Goal: Task Accomplishment & Management: Use online tool/utility

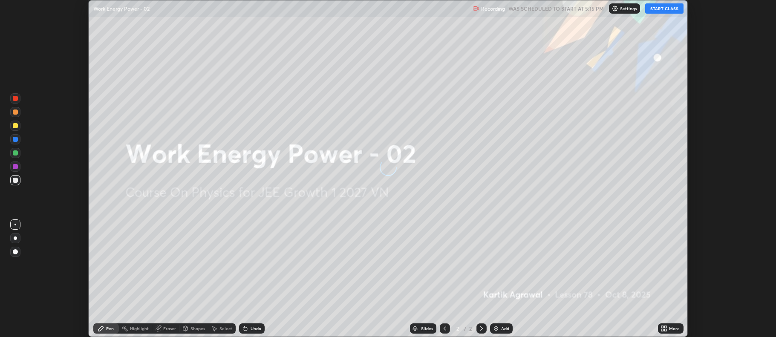
scroll to position [337, 776]
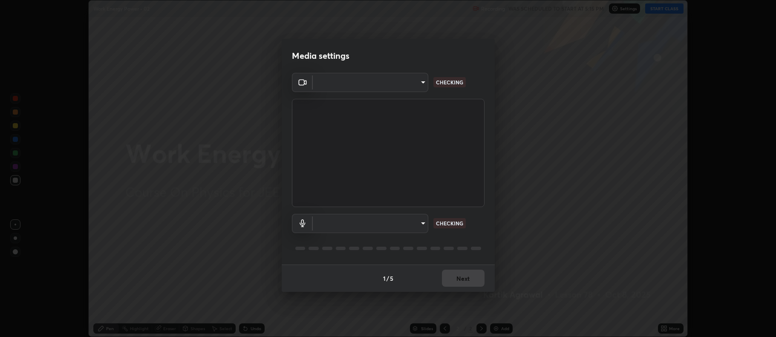
type input "ff6c2ab0558fce6a6a82d7d5f90cca75b578d0ecce094995c07ad100423c80ec"
click at [412, 221] on body "Erase all Work Energy Power - 02 Recording WAS SCHEDULED TO START AT 5:15 PM Se…" at bounding box center [388, 168] width 776 height 337
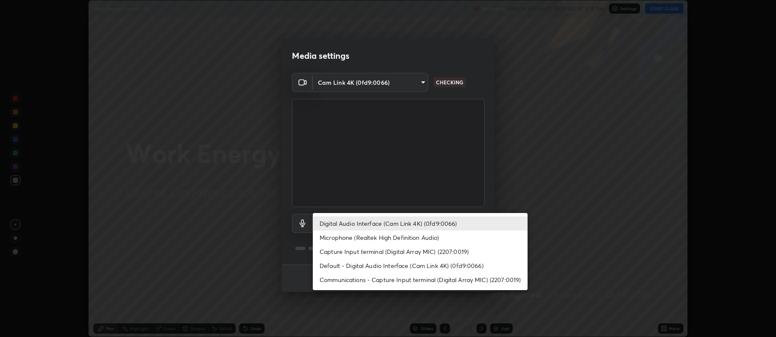
click at [429, 269] on li "Default - Digital Audio Interface (Cam Link 4K) (0fd9:0066)" at bounding box center [420, 266] width 215 height 14
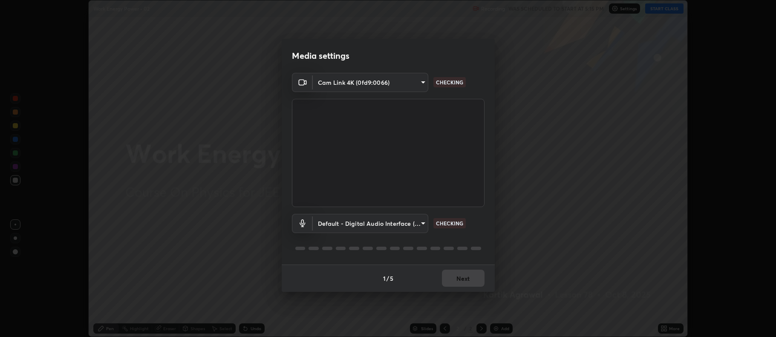
click at [410, 223] on body "Erase all Work Energy Power - 02 Recording WAS SCHEDULED TO START AT 5:15 PM Se…" at bounding box center [388, 168] width 776 height 337
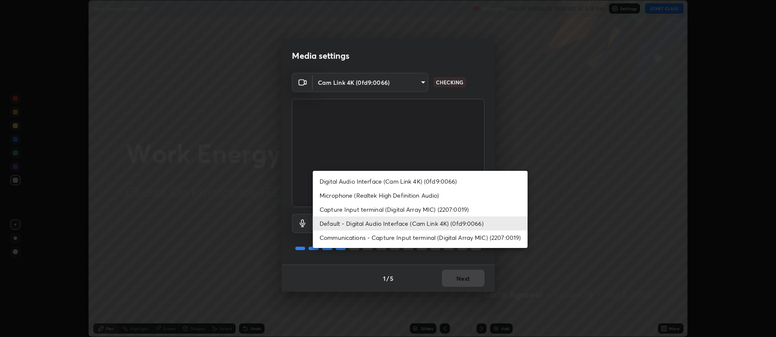
click at [445, 178] on li "Digital Audio Interface (Cam Link 4K) (0fd9:0066)" at bounding box center [420, 181] width 215 height 14
type input "badd80ea7fbad1d8a72a520f29b78ead89bb293df12f863f6ab2c23ec585b874"
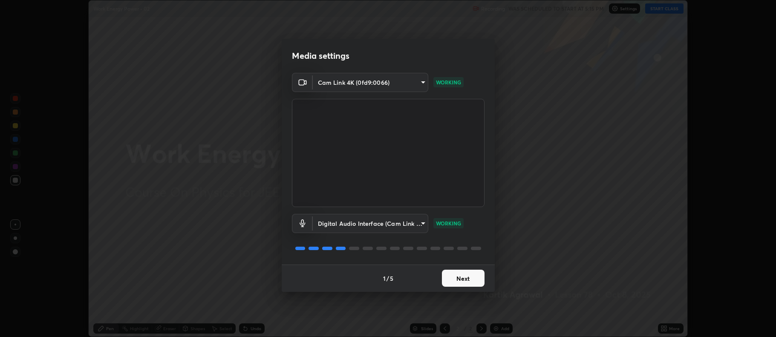
click at [461, 280] on button "Next" at bounding box center [463, 278] width 43 height 17
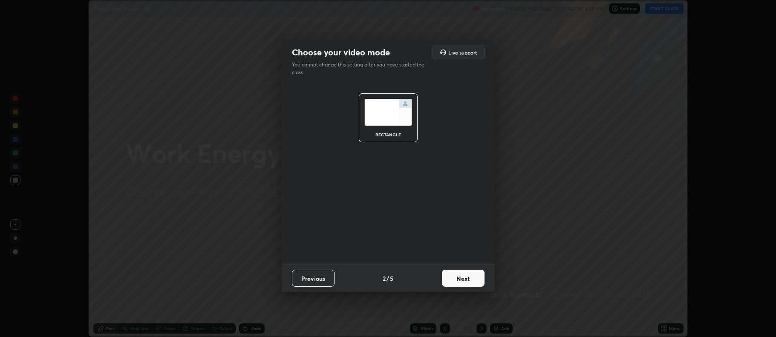
click at [462, 280] on button "Next" at bounding box center [463, 278] width 43 height 17
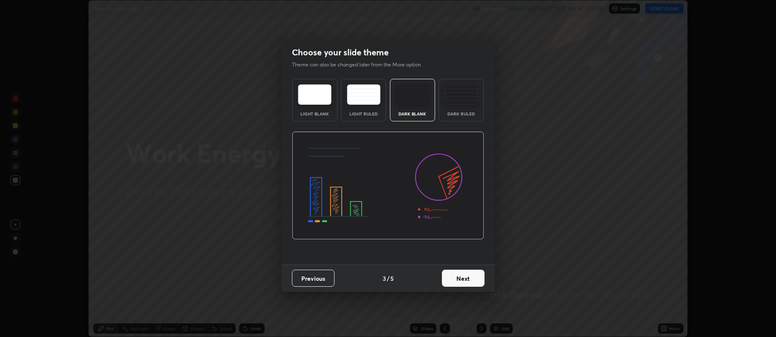
click at [482, 280] on button "Next" at bounding box center [463, 278] width 43 height 17
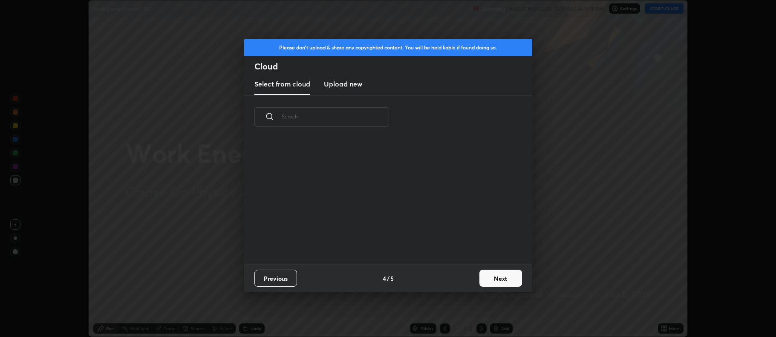
click at [505, 281] on button "Next" at bounding box center [501, 278] width 43 height 17
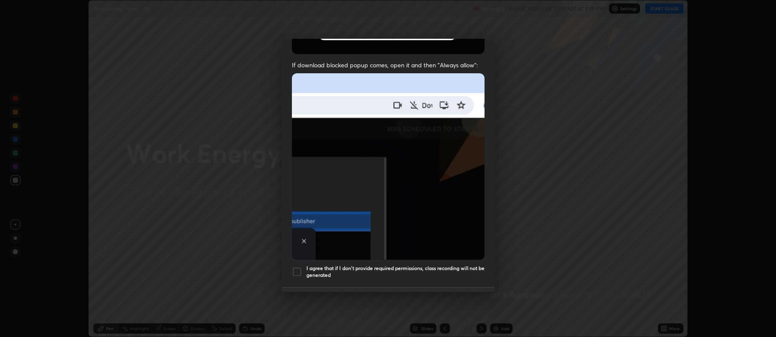
scroll to position [156, 0]
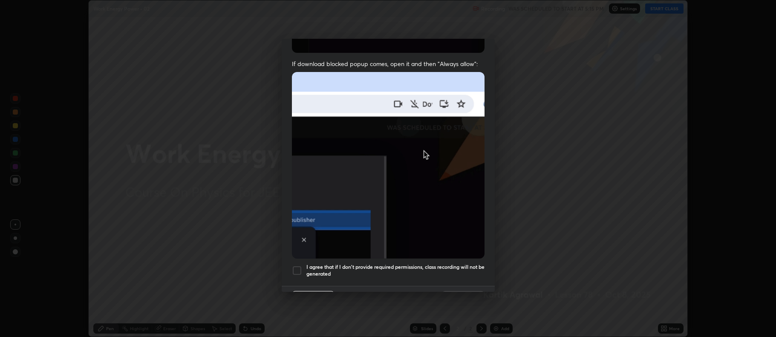
click at [301, 266] on div at bounding box center [297, 271] width 10 height 10
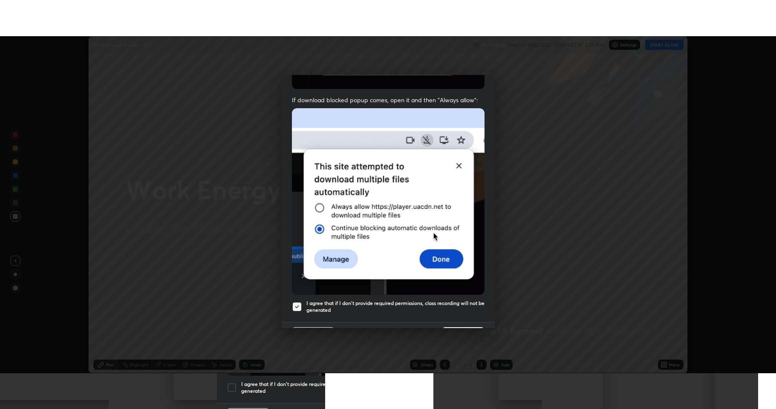
scroll to position [173, 0]
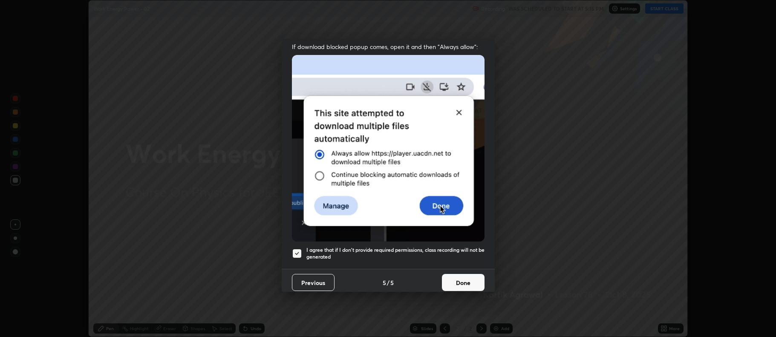
click at [473, 277] on button "Done" at bounding box center [463, 282] width 43 height 17
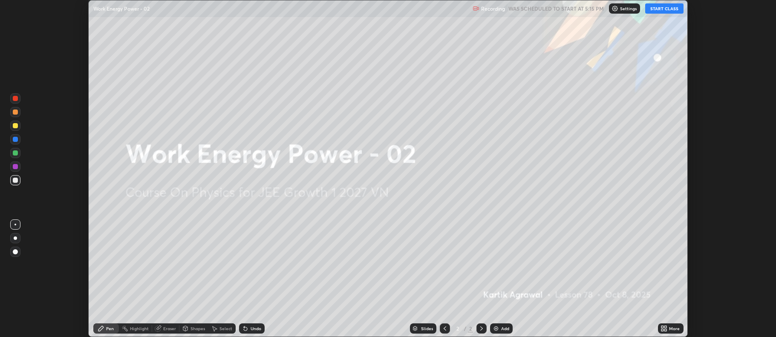
click at [666, 331] on icon at bounding box center [666, 330] width 2 height 2
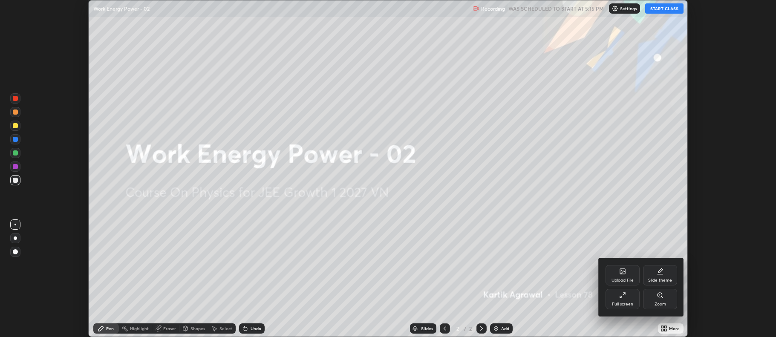
click at [624, 304] on div "Full screen" at bounding box center [622, 304] width 21 height 4
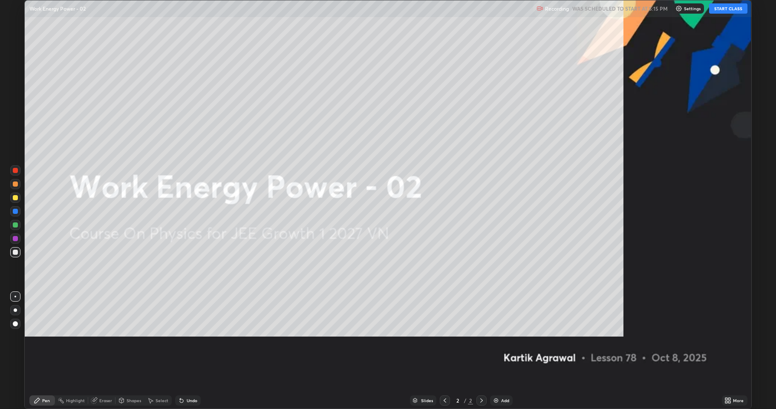
scroll to position [409, 776]
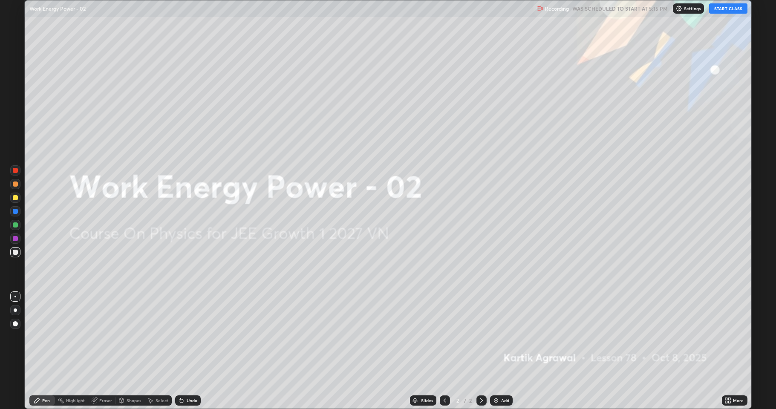
click at [724, 7] on button "START CLASS" at bounding box center [729, 8] width 38 height 10
click at [505, 337] on div "Add" at bounding box center [505, 401] width 8 height 4
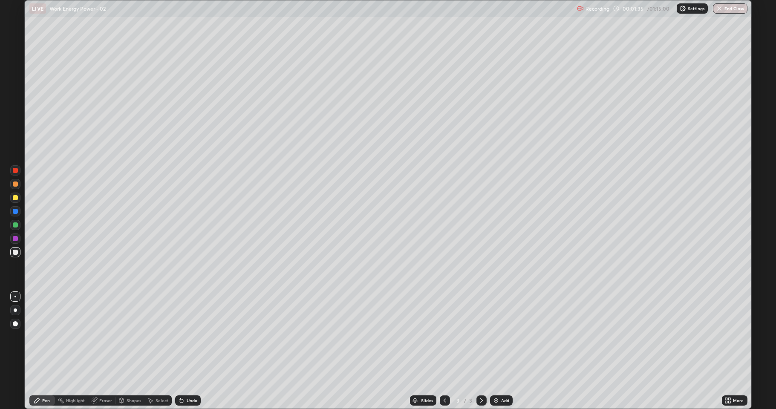
click at [15, 227] on div at bounding box center [15, 225] width 5 height 5
click at [16, 200] on div at bounding box center [15, 197] width 5 height 5
click at [14, 183] on div at bounding box center [15, 184] width 5 height 5
click at [16, 198] on div at bounding box center [15, 197] width 5 height 5
click at [15, 250] on div at bounding box center [15, 252] width 5 height 5
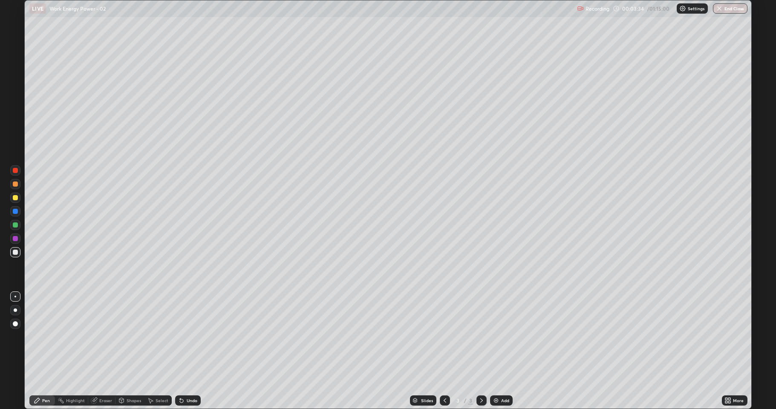
click at [15, 197] on div at bounding box center [15, 197] width 5 height 5
click at [511, 337] on div "Add" at bounding box center [501, 401] width 23 height 10
click at [444, 337] on icon at bounding box center [445, 400] width 7 height 7
click at [481, 337] on icon at bounding box center [482, 401] width 3 height 4
click at [16, 184] on div at bounding box center [15, 184] width 5 height 5
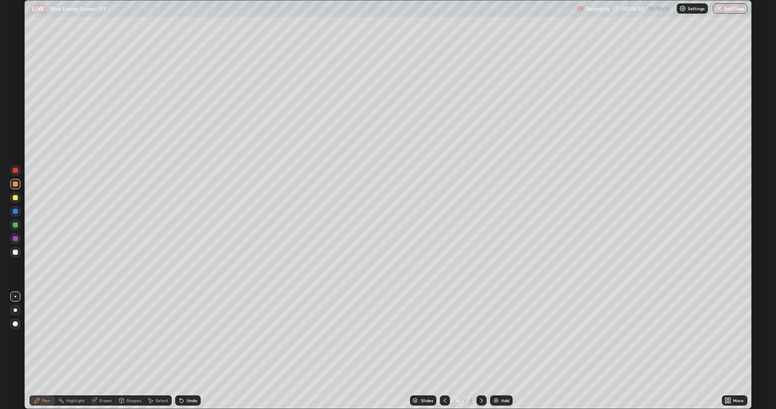
click at [15, 198] on div at bounding box center [15, 197] width 5 height 5
click at [17, 223] on div at bounding box center [15, 225] width 5 height 5
click at [17, 198] on div at bounding box center [15, 197] width 5 height 5
click at [17, 252] on div at bounding box center [15, 252] width 5 height 5
click at [16, 194] on div at bounding box center [15, 198] width 10 height 10
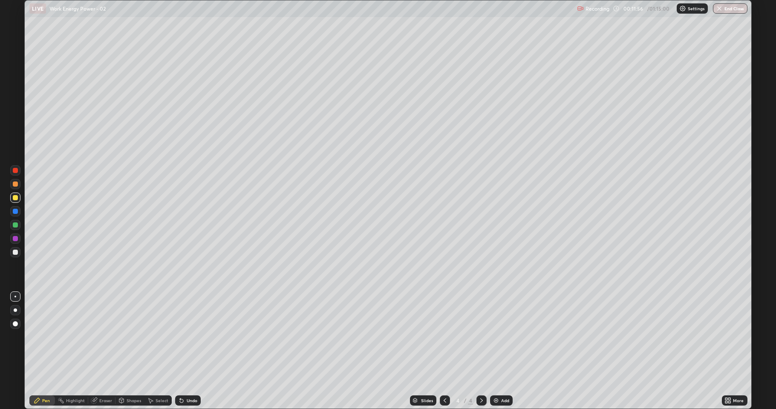
click at [12, 227] on div at bounding box center [15, 225] width 10 height 10
click at [17, 252] on div at bounding box center [15, 252] width 5 height 5
click at [504, 337] on div "Add" at bounding box center [501, 401] width 23 height 10
click at [16, 200] on div at bounding box center [15, 197] width 5 height 5
click at [13, 253] on div at bounding box center [15, 252] width 5 height 5
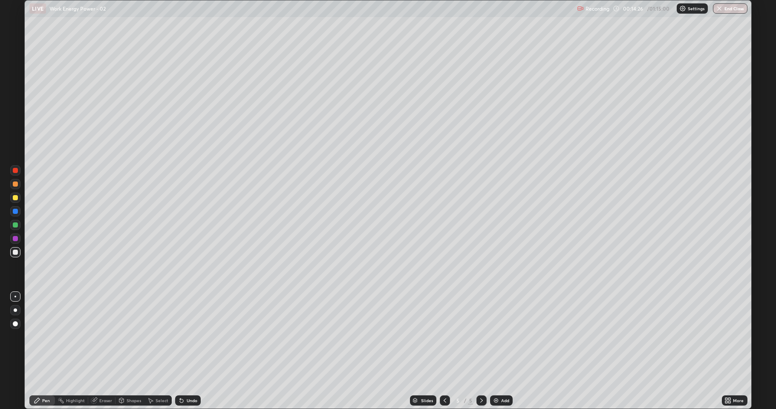
click at [17, 186] on div at bounding box center [15, 184] width 5 height 5
click at [18, 254] on div at bounding box center [15, 252] width 10 height 10
click at [14, 223] on div at bounding box center [15, 225] width 5 height 5
click at [502, 337] on div "Add" at bounding box center [505, 401] width 8 height 4
click at [16, 185] on div at bounding box center [15, 184] width 5 height 5
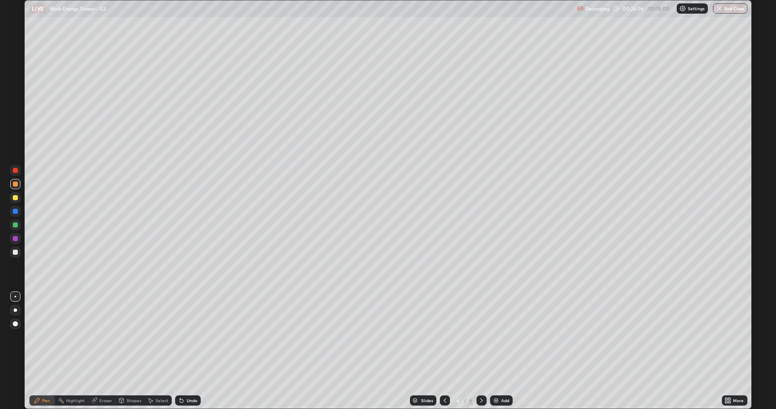
click at [13, 198] on div at bounding box center [15, 197] width 5 height 5
click at [19, 252] on div at bounding box center [15, 252] width 10 height 10
click at [503, 337] on div "Add" at bounding box center [505, 401] width 8 height 4
click at [15, 221] on div at bounding box center [15, 225] width 10 height 10
click at [14, 254] on div at bounding box center [15, 252] width 5 height 5
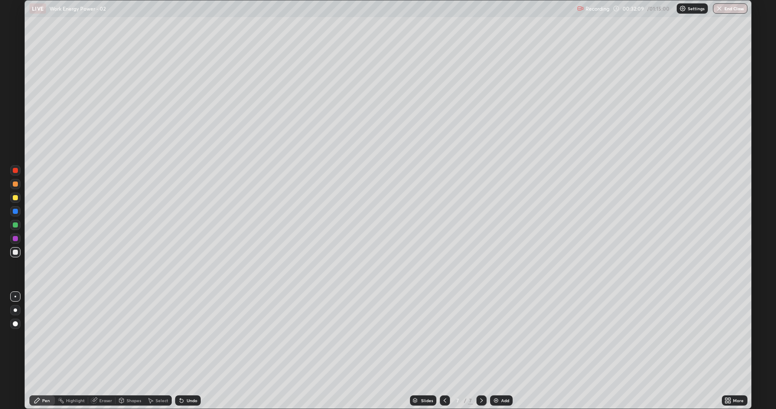
click at [18, 184] on div at bounding box center [15, 184] width 10 height 10
click at [17, 200] on div at bounding box center [15, 197] width 5 height 5
click at [19, 255] on div at bounding box center [15, 252] width 10 height 10
click at [187, 337] on div "Undo" at bounding box center [192, 401] width 11 height 4
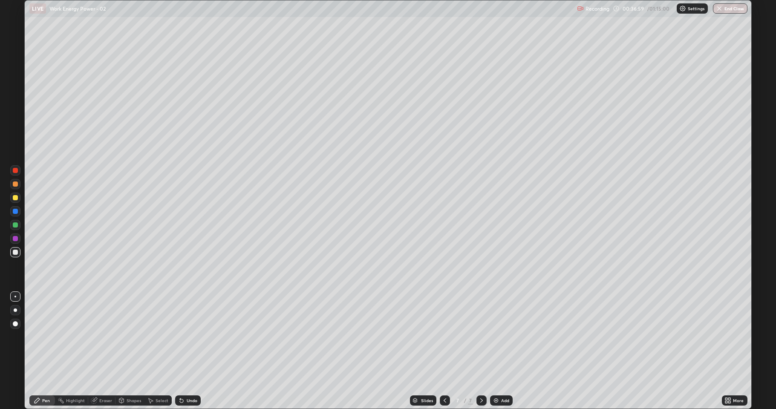
click at [185, 337] on div "Undo" at bounding box center [188, 401] width 26 height 10
click at [187, 337] on div "Undo" at bounding box center [192, 401] width 11 height 4
click at [184, 337] on div "Undo" at bounding box center [188, 401] width 26 height 10
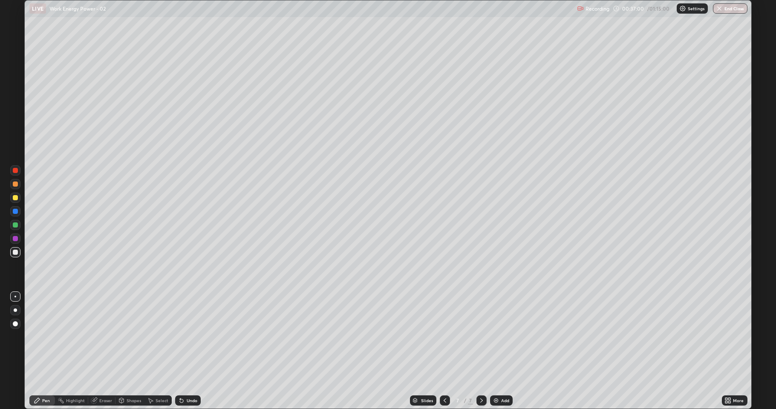
click at [185, 337] on div "Undo" at bounding box center [188, 401] width 26 height 10
click at [184, 337] on div "Undo" at bounding box center [188, 401] width 26 height 10
click at [183, 337] on icon at bounding box center [181, 400] width 7 height 7
click at [184, 337] on div "Undo" at bounding box center [188, 401] width 26 height 10
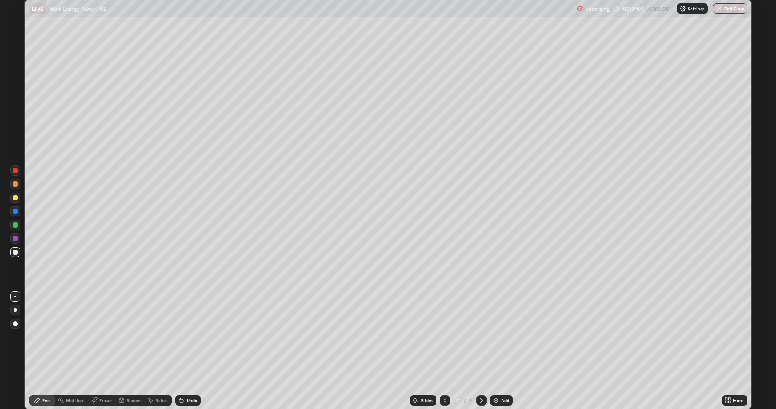
click at [182, 337] on icon at bounding box center [181, 400] width 7 height 7
click at [181, 337] on icon at bounding box center [181, 401] width 3 height 3
click at [184, 337] on div "Undo" at bounding box center [188, 401] width 26 height 10
click at [182, 337] on icon at bounding box center [181, 400] width 7 height 7
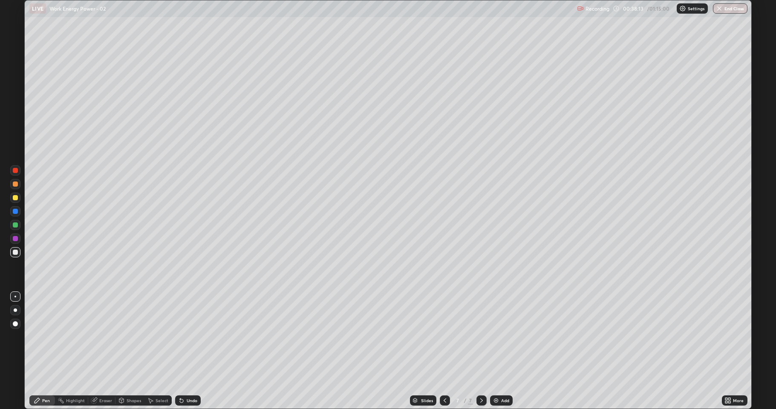
click at [193, 337] on div "Undo" at bounding box center [192, 401] width 11 height 4
click at [41, 337] on icon at bounding box center [37, 400] width 7 height 7
click at [501, 337] on div "Add" at bounding box center [505, 401] width 8 height 4
click at [13, 185] on div at bounding box center [15, 184] width 5 height 5
click at [14, 199] on div at bounding box center [15, 197] width 5 height 5
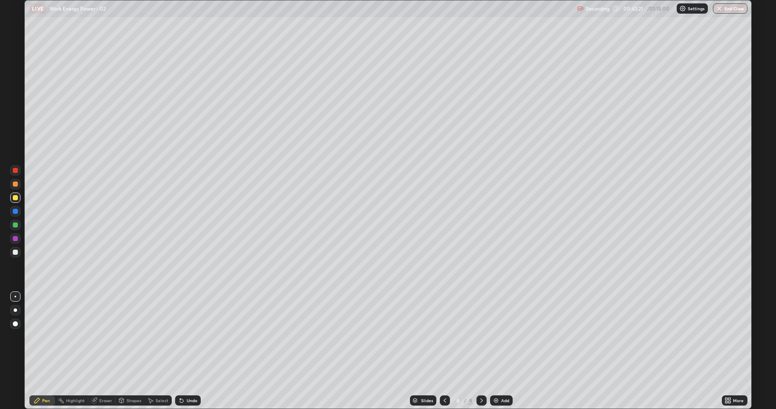
click at [187, 337] on div "Undo" at bounding box center [192, 401] width 11 height 4
click at [188, 337] on div "Undo" at bounding box center [192, 401] width 11 height 4
click at [188, 337] on div "Undo" at bounding box center [188, 401] width 26 height 10
click at [97, 337] on icon at bounding box center [94, 400] width 7 height 7
click at [54, 337] on div "Pen" at bounding box center [42, 401] width 26 height 10
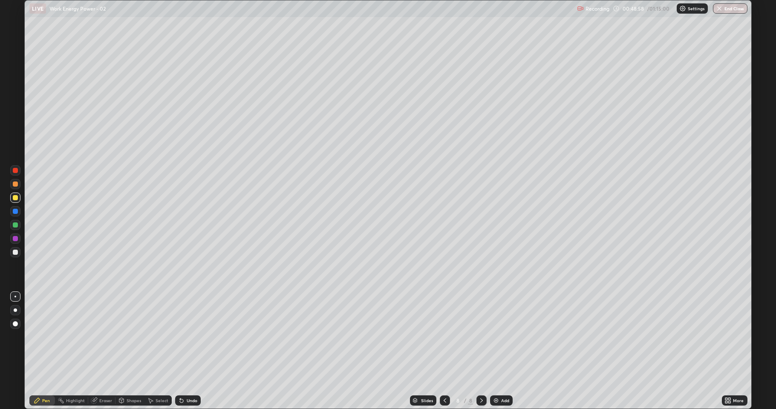
click at [13, 250] on div at bounding box center [15, 252] width 5 height 5
click at [14, 211] on div at bounding box center [15, 211] width 5 height 5
click at [17, 250] on div at bounding box center [15, 252] width 5 height 5
click at [498, 337] on div "Add" at bounding box center [501, 401] width 23 height 10
click at [13, 184] on div at bounding box center [15, 184] width 5 height 5
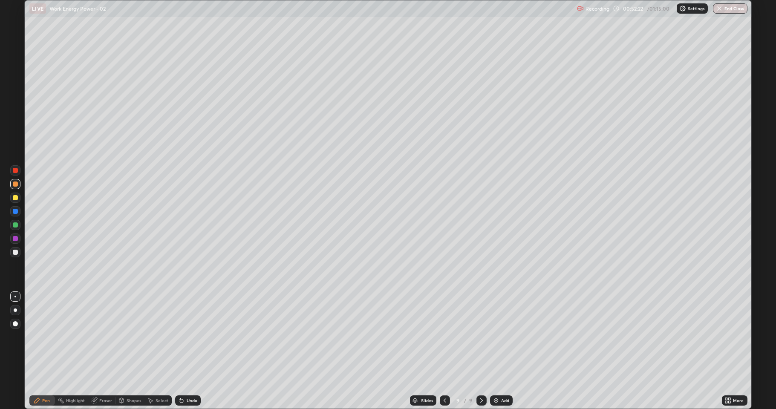
click at [15, 198] on div at bounding box center [15, 197] width 5 height 5
click at [15, 225] on div at bounding box center [15, 225] width 5 height 5
click at [10, 238] on div at bounding box center [15, 239] width 10 height 10
click at [15, 197] on div at bounding box center [15, 197] width 5 height 5
click at [188, 337] on div "Undo" at bounding box center [188, 401] width 26 height 10
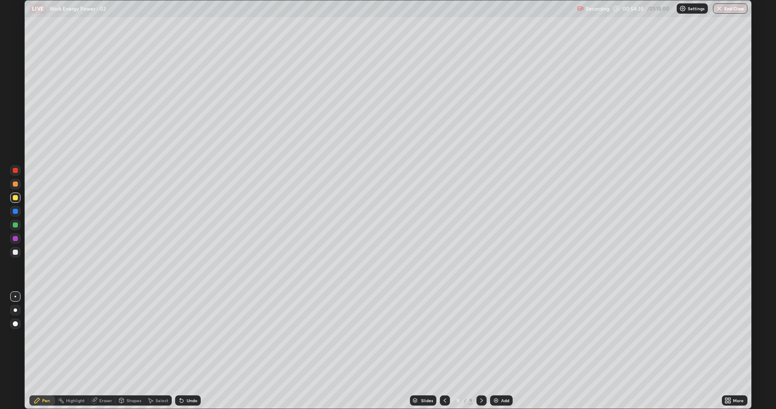
click at [189, 337] on div "Undo" at bounding box center [188, 401] width 26 height 10
click at [157, 337] on div "Select" at bounding box center [162, 401] width 13 height 4
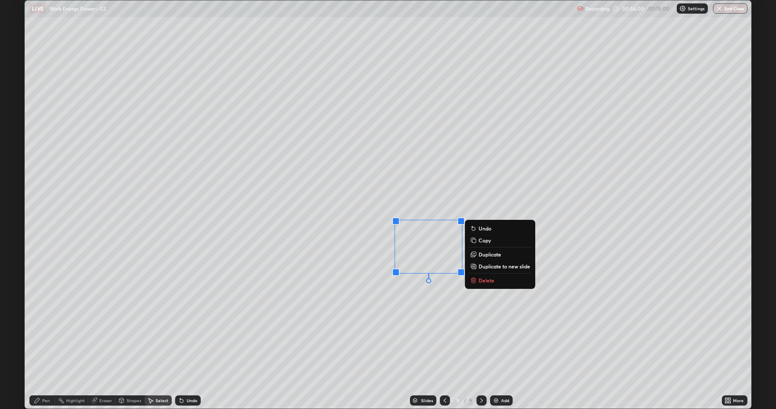
click at [487, 279] on p "Delete" at bounding box center [487, 280] width 16 height 7
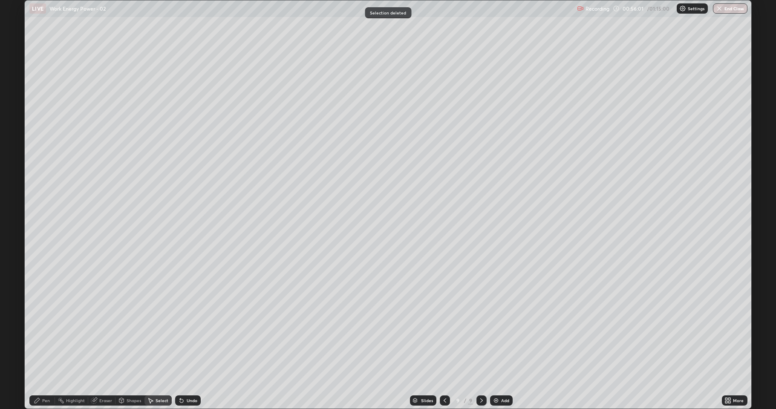
click at [38, 337] on icon at bounding box center [37, 400] width 7 height 7
click at [97, 337] on icon at bounding box center [94, 400] width 7 height 7
click at [14, 337] on icon at bounding box center [15, 371] width 7 height 7
click at [37, 337] on icon at bounding box center [37, 400] width 5 height 5
click at [13, 253] on div at bounding box center [15, 252] width 5 height 5
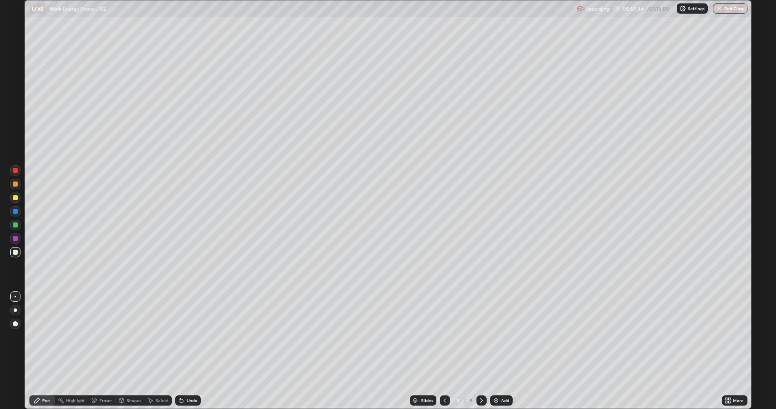
click at [15, 227] on div at bounding box center [15, 225] width 5 height 5
click at [182, 337] on icon at bounding box center [181, 401] width 3 height 3
click at [182, 337] on div "Undo" at bounding box center [188, 401] width 26 height 10
click at [182, 337] on icon at bounding box center [181, 400] width 7 height 7
click at [182, 337] on div "Undo" at bounding box center [188, 401] width 26 height 10
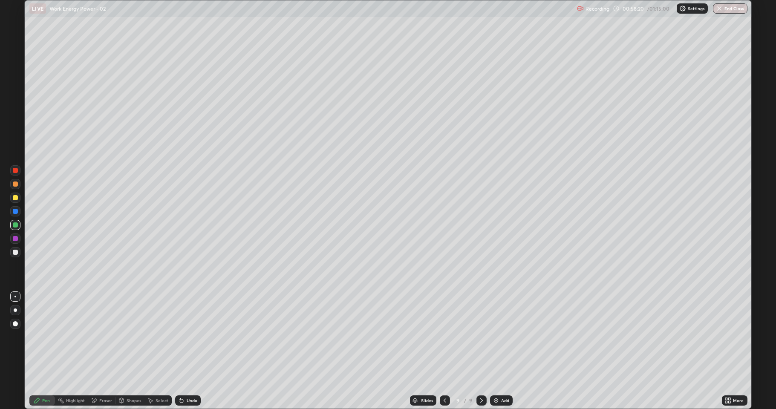
click at [188, 337] on div "Undo" at bounding box center [192, 401] width 11 height 4
click at [187, 337] on div "Undo" at bounding box center [192, 401] width 11 height 4
click at [508, 337] on div "Add" at bounding box center [505, 401] width 8 height 4
click at [443, 337] on icon at bounding box center [445, 400] width 7 height 7
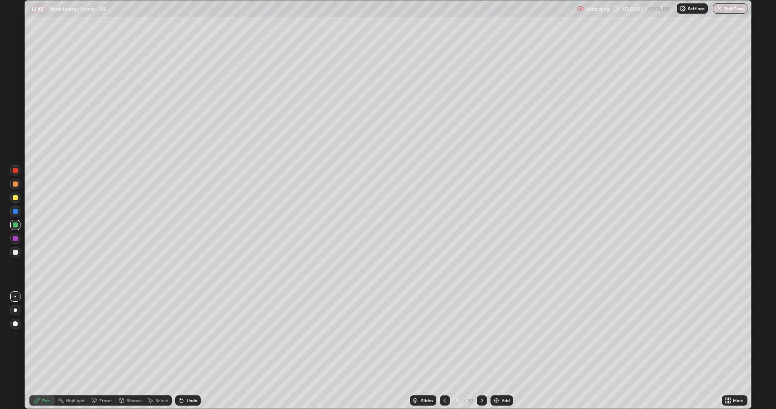
click at [481, 337] on icon at bounding box center [482, 400] width 7 height 7
click at [14, 257] on div at bounding box center [15, 252] width 10 height 10
click at [15, 223] on div at bounding box center [15, 225] width 5 height 5
click at [152, 337] on icon at bounding box center [150, 400] width 7 height 7
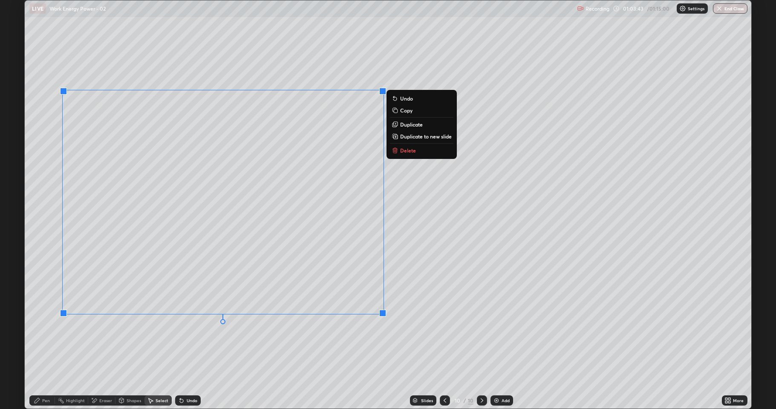
click at [408, 152] on p "Delete" at bounding box center [408, 150] width 16 height 7
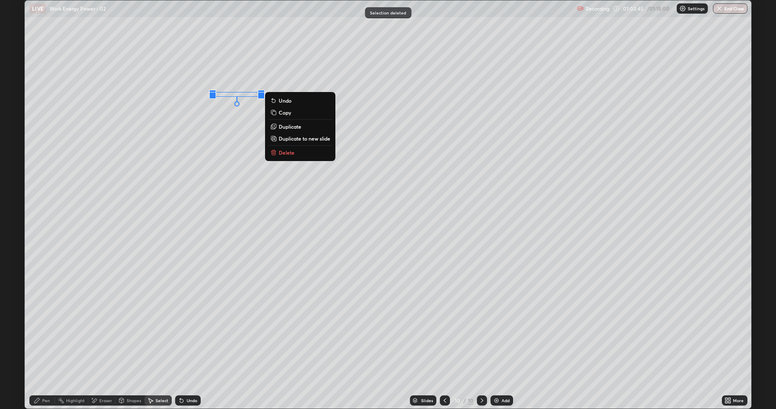
click at [281, 157] on button "Delete" at bounding box center [301, 153] width 64 height 10
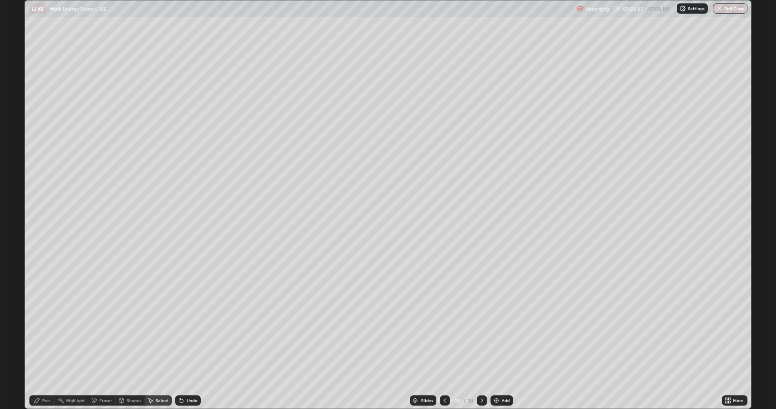
click at [37, 337] on icon at bounding box center [37, 400] width 7 height 7
click at [17, 253] on div at bounding box center [15, 252] width 5 height 5
click at [20, 198] on div at bounding box center [16, 198] width 14 height 14
click at [735, 9] on button "End Class" at bounding box center [730, 8] width 35 height 10
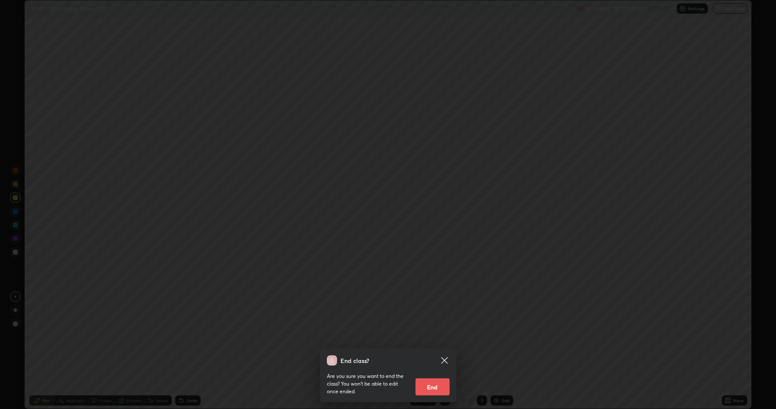
click at [432, 337] on button "End" at bounding box center [433, 387] width 34 height 17
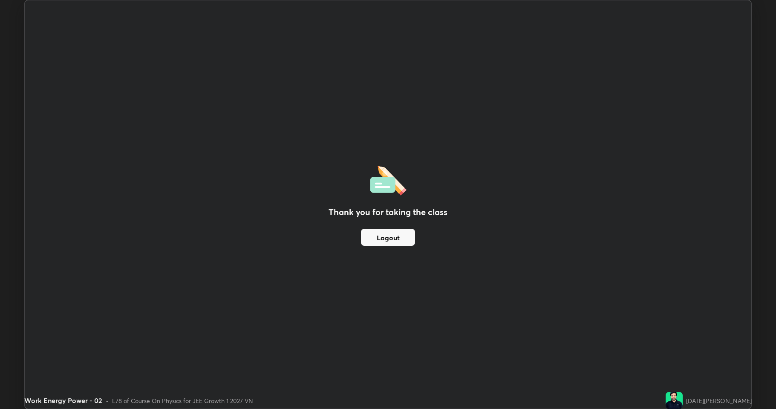
click at [404, 235] on button "Logout" at bounding box center [388, 237] width 54 height 17
